Goal: Task Accomplishment & Management: Use online tool/utility

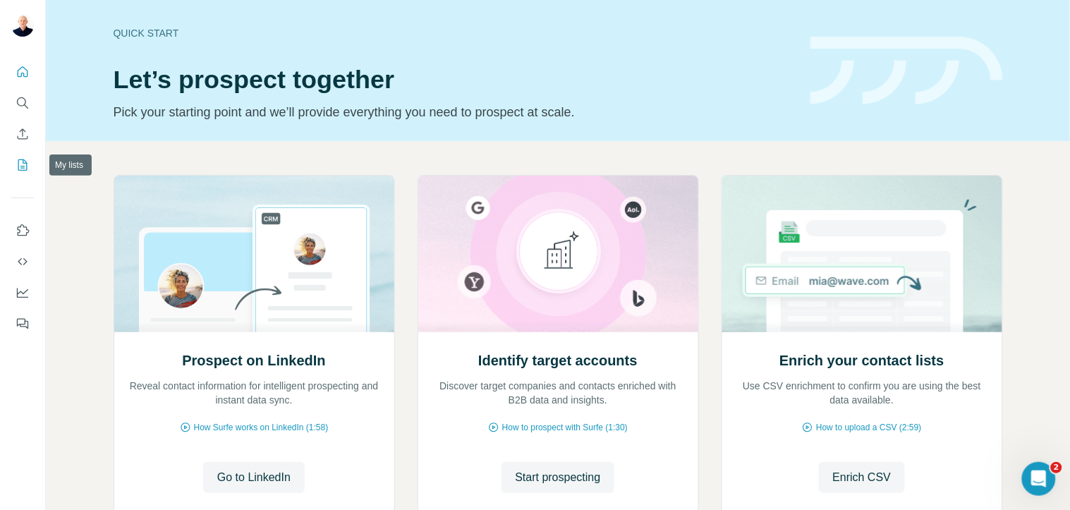
click at [16, 165] on icon "My lists" at bounding box center [23, 165] width 14 height 14
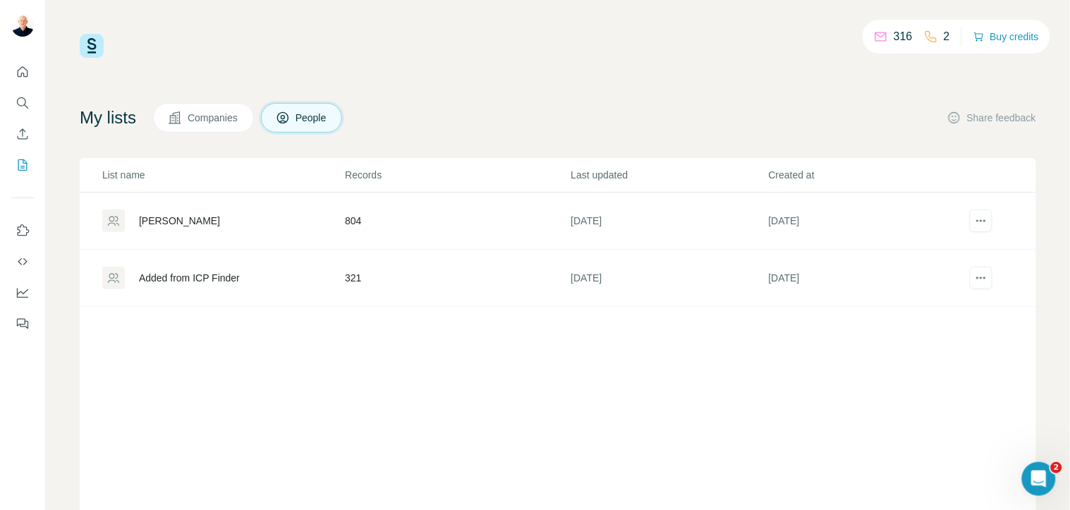
click at [169, 223] on div "[PERSON_NAME]" at bounding box center [179, 221] width 81 height 14
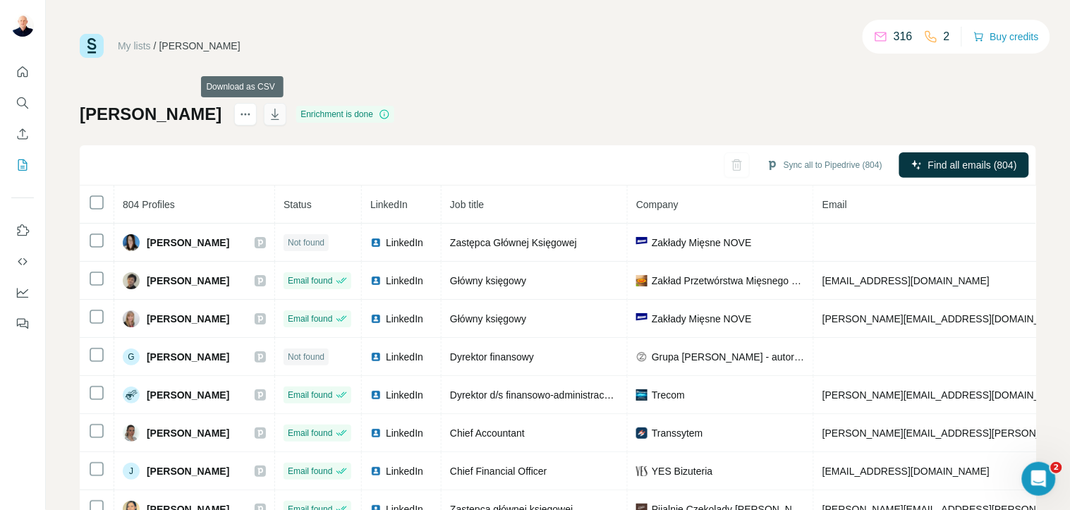
click at [268, 116] on icon "button" at bounding box center [275, 114] width 14 height 14
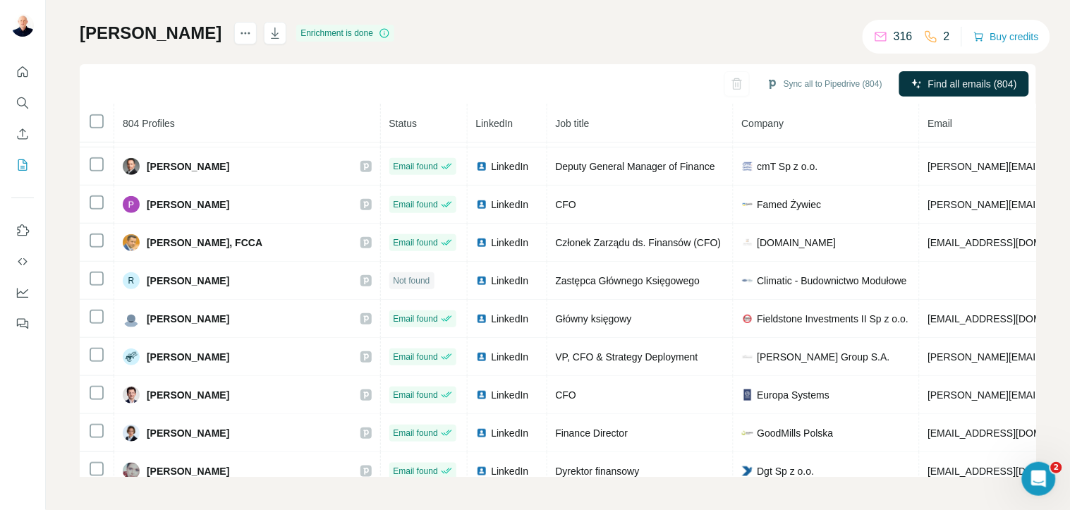
scroll to position [4684, 0]
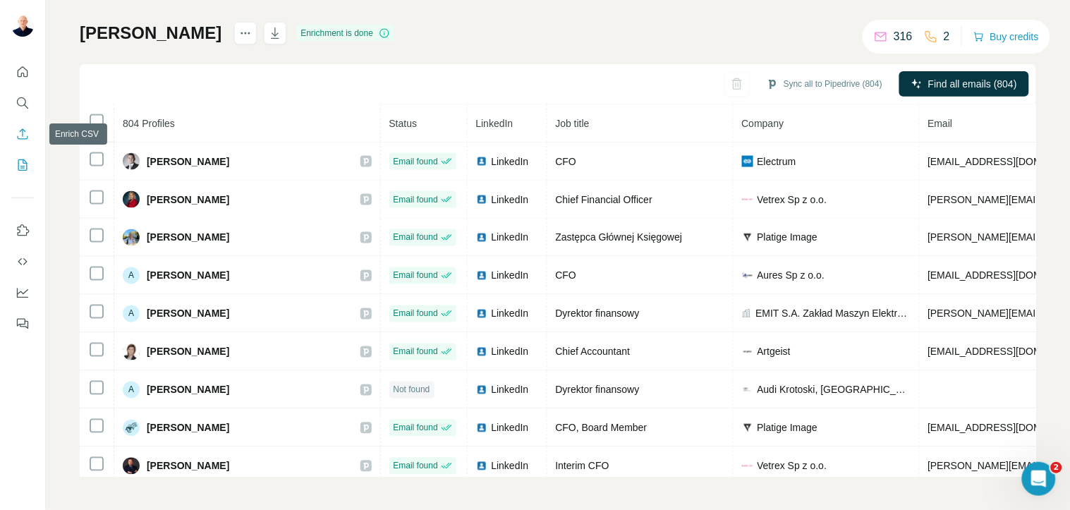
click at [19, 133] on icon "Enrich CSV" at bounding box center [23, 134] width 14 height 14
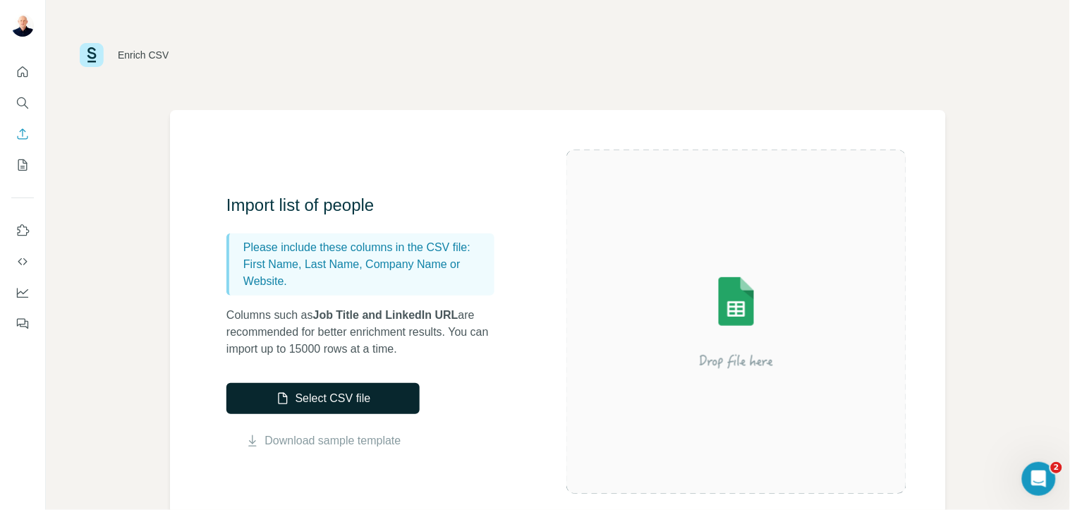
click at [358, 397] on button "Select CSV file" at bounding box center [322, 398] width 193 height 31
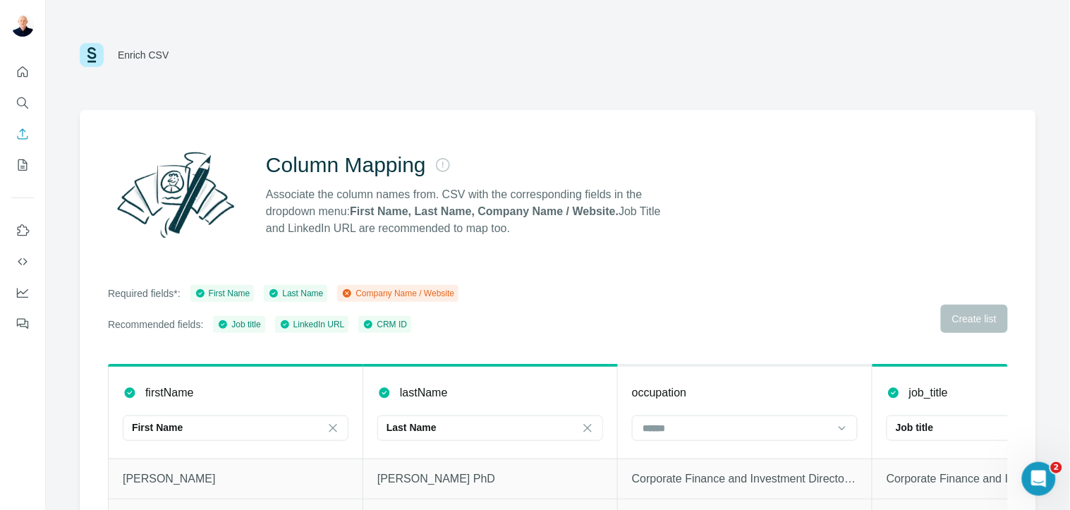
scroll to position [106, 0]
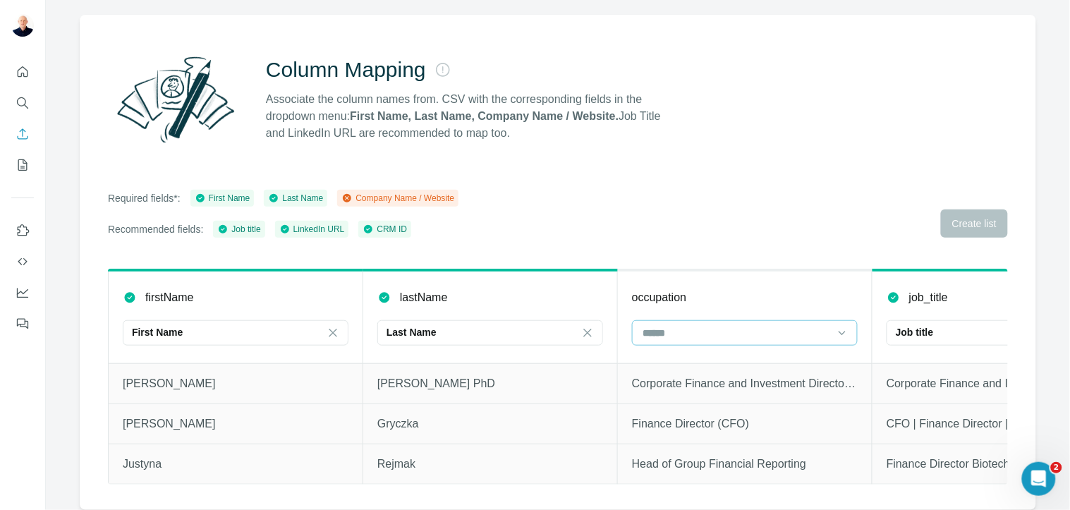
click at [693, 325] on input at bounding box center [736, 333] width 190 height 16
click at [714, 208] on div "Required fields*: First Name Last Name Company Name / Website Recommended field…" at bounding box center [558, 214] width 900 height 48
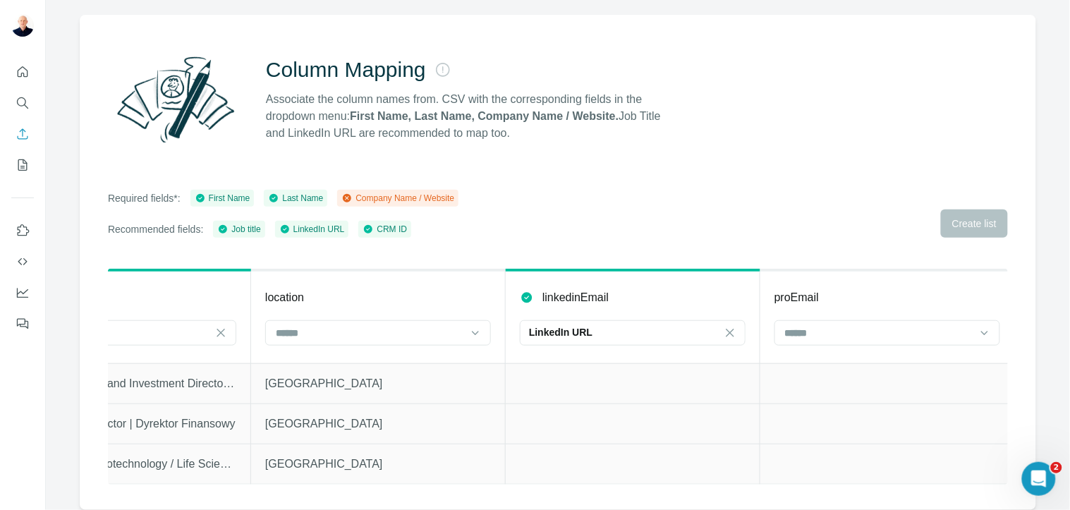
scroll to position [0, 867]
click at [334, 327] on input at bounding box center [378, 333] width 190 height 16
click at [374, 270] on th "location" at bounding box center [387, 316] width 255 height 93
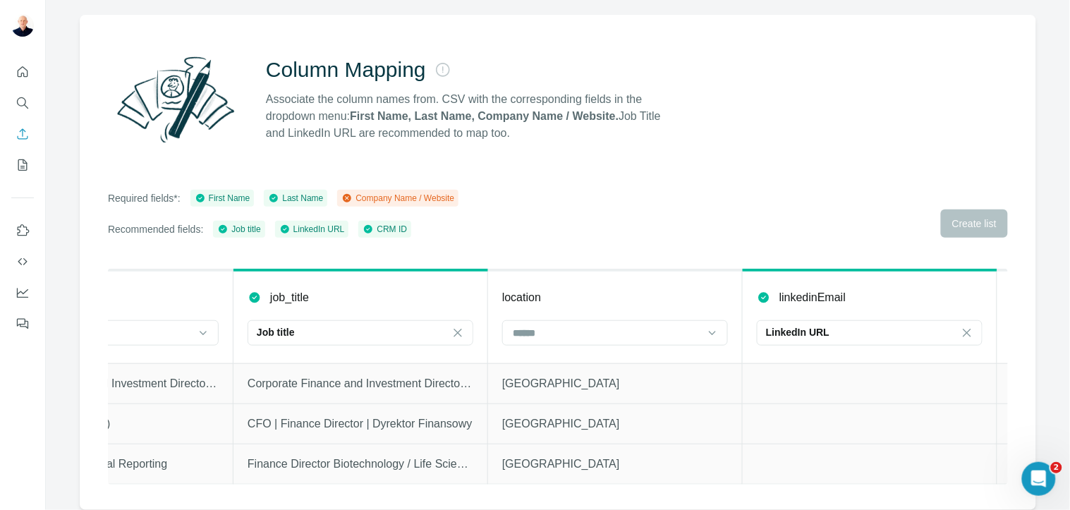
scroll to position [0, 0]
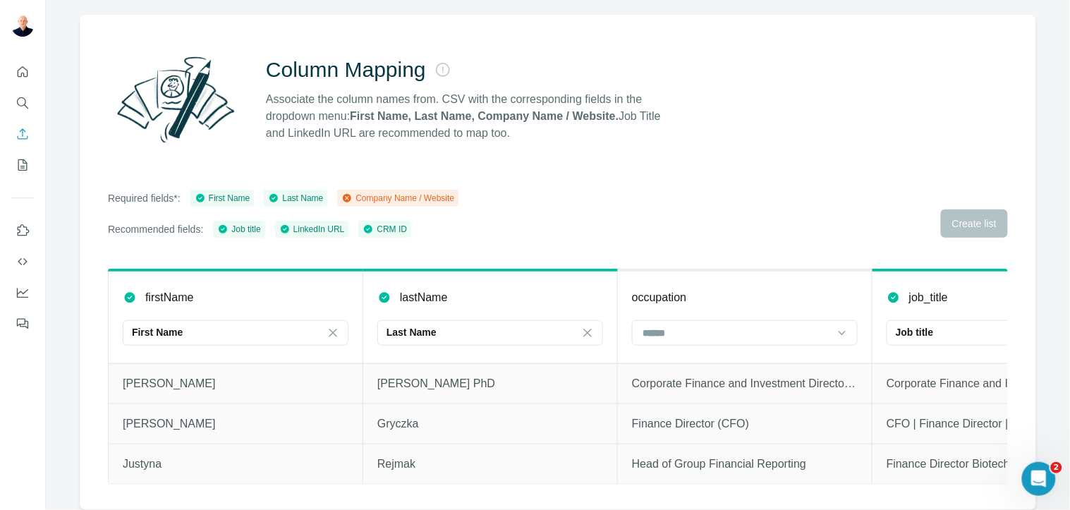
click at [791, 150] on div "Column Mapping Associate the column names from. CSV with the corresponding fiel…" at bounding box center [558, 262] width 956 height 495
click at [950, 216] on div "Required fields*: First Name Last Name Company Name / Website Recommended field…" at bounding box center [558, 214] width 900 height 48
click at [454, 192] on div "Company Name / Website" at bounding box center [397, 198] width 113 height 13
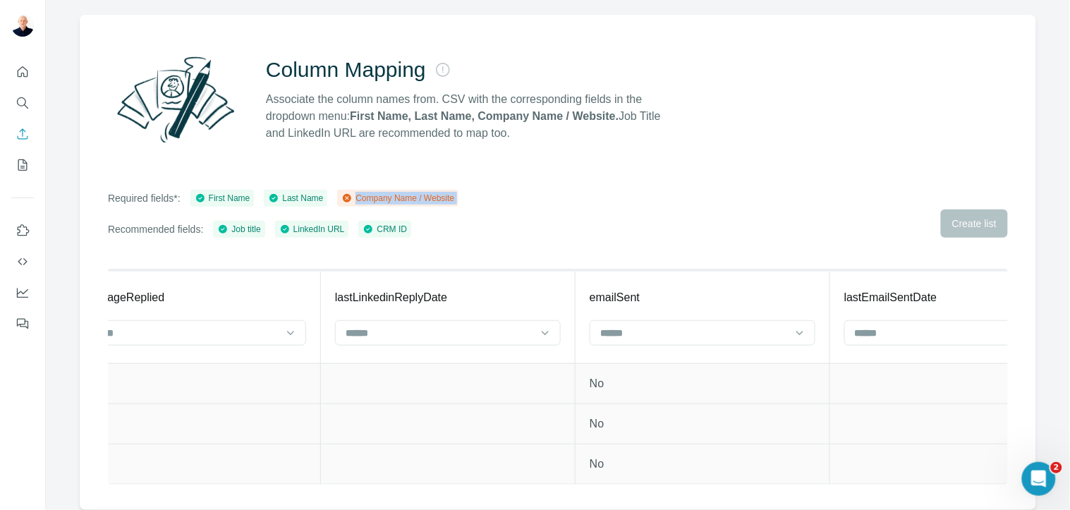
scroll to position [0, 5249]
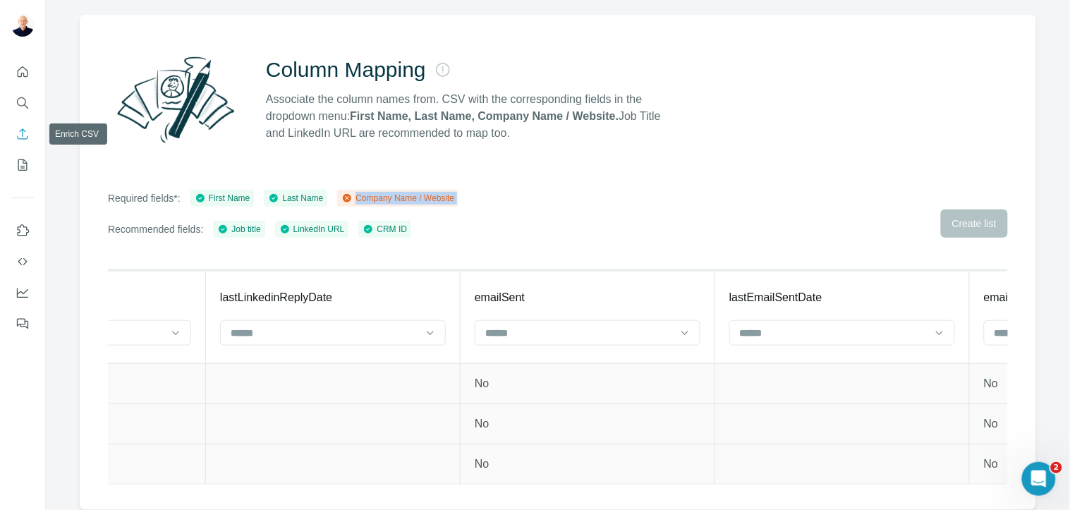
click at [13, 138] on button "Enrich CSV" at bounding box center [22, 133] width 23 height 25
click at [18, 136] on icon "Enrich CSV" at bounding box center [23, 134] width 14 height 14
click at [29, 169] on icon "My lists" at bounding box center [23, 165] width 14 height 14
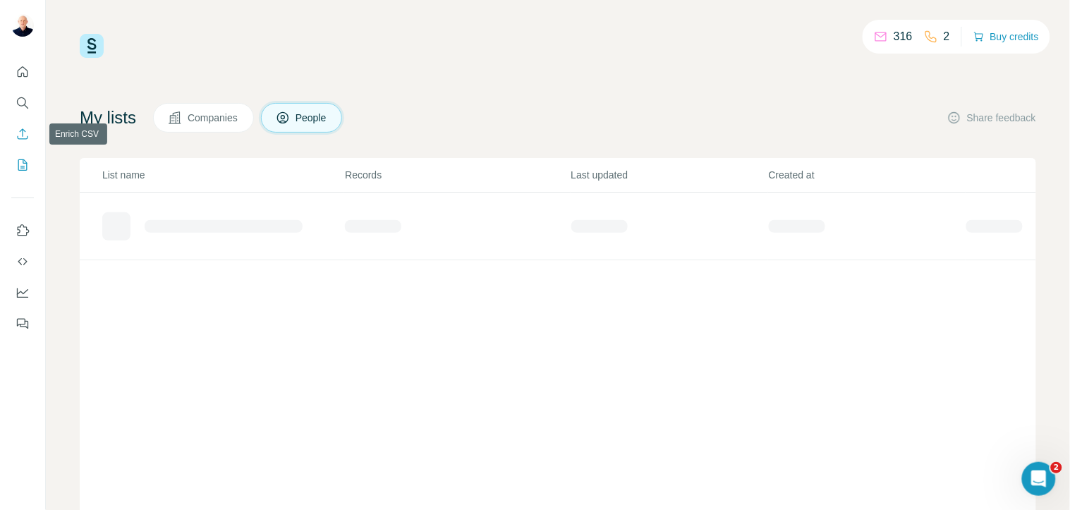
click at [19, 138] on icon "Enrich CSV" at bounding box center [23, 134] width 14 height 14
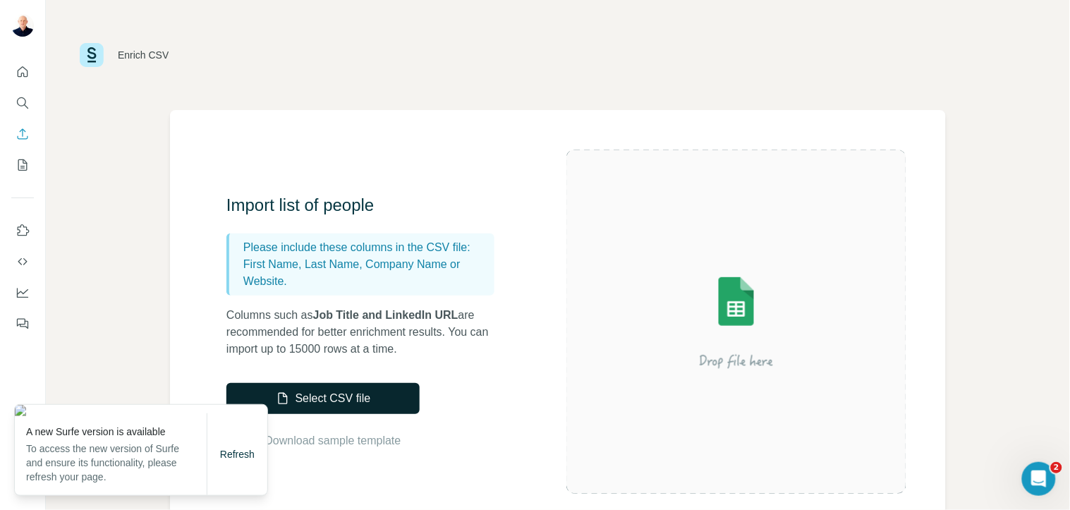
click at [321, 395] on button "Select CSV file" at bounding box center [322, 398] width 193 height 31
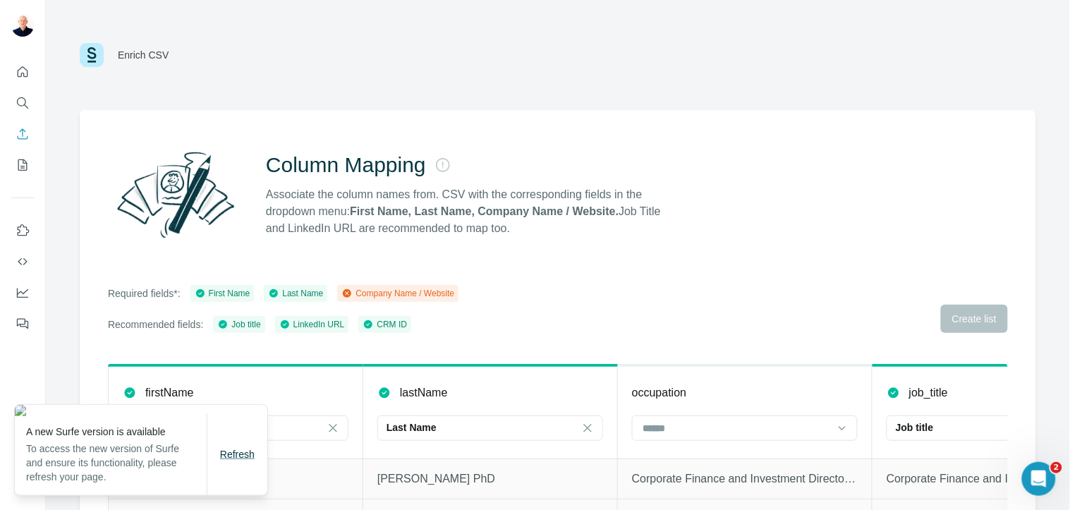
click at [222, 457] on span "Refresh" at bounding box center [237, 454] width 35 height 11
